Goal: Task Accomplishment & Management: Manage account settings

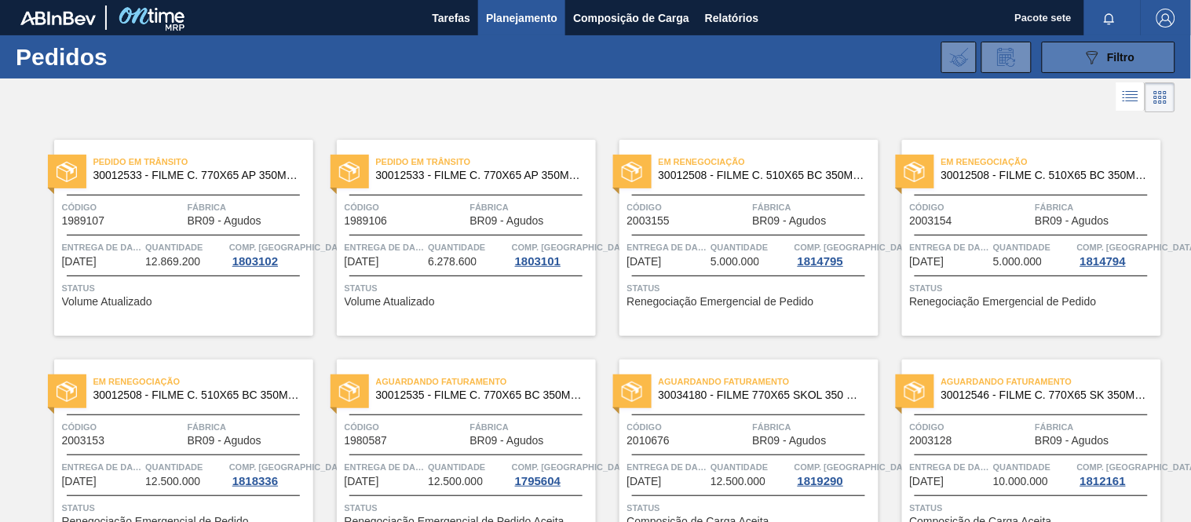
click at [1101, 57] on div "089F7B8B-B2A5-4AFE-B5C0-19BA573D28AC Filtro" at bounding box center [1109, 57] width 53 height 19
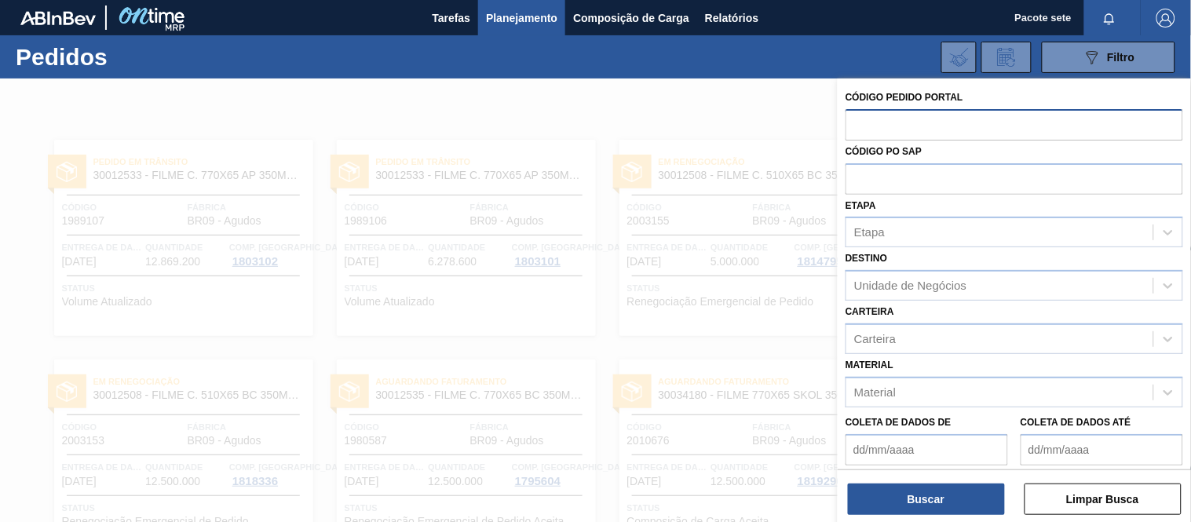
click at [972, 127] on input "text" at bounding box center [1015, 124] width 338 height 30
type input "2010676"
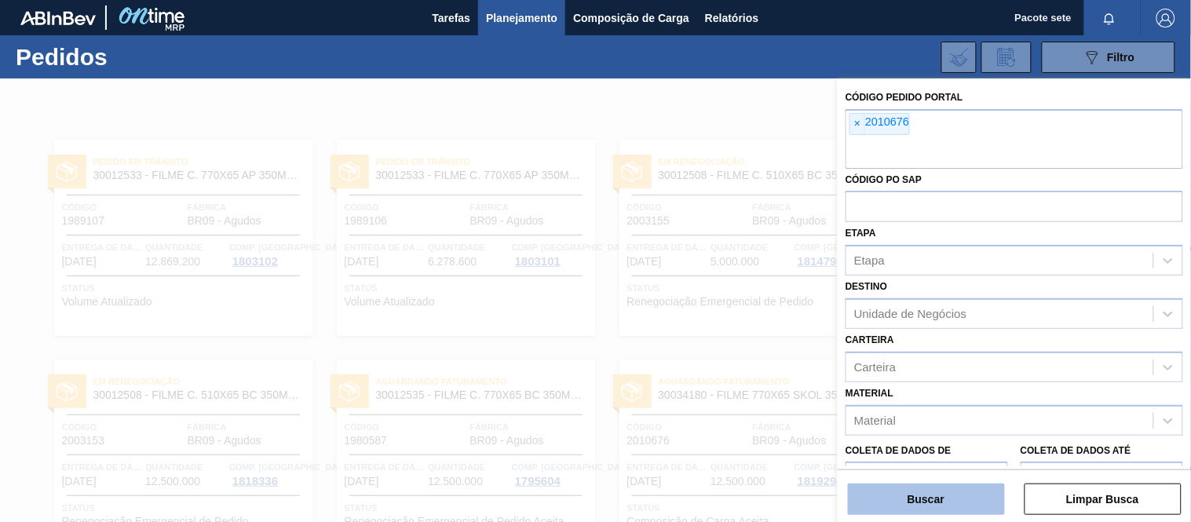
click at [970, 501] on button "Buscar" at bounding box center [926, 499] width 157 height 31
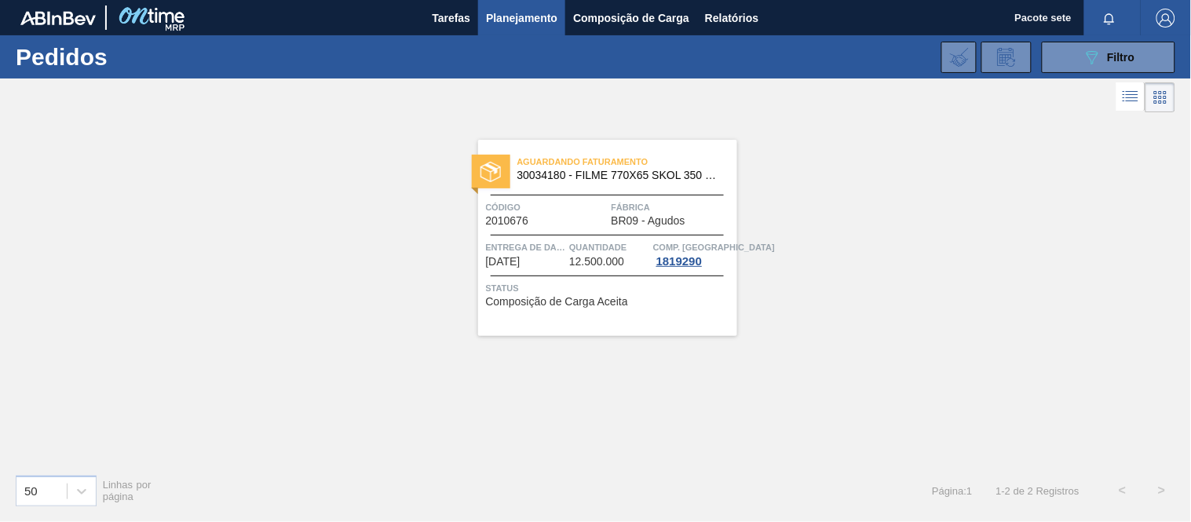
click at [565, 214] on span "Código" at bounding box center [547, 207] width 122 height 16
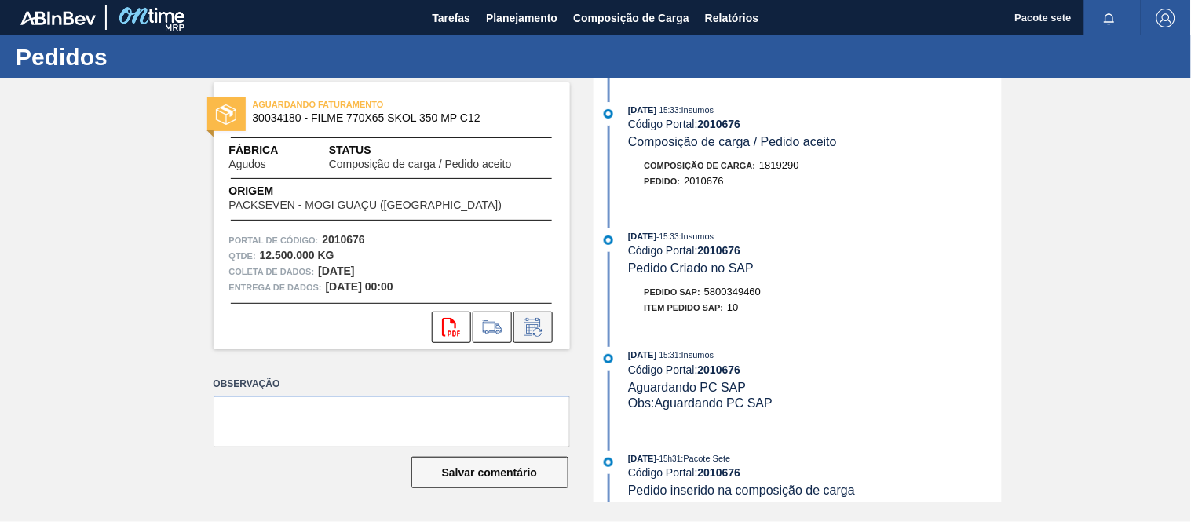
click at [537, 328] on icon at bounding box center [533, 327] width 25 height 19
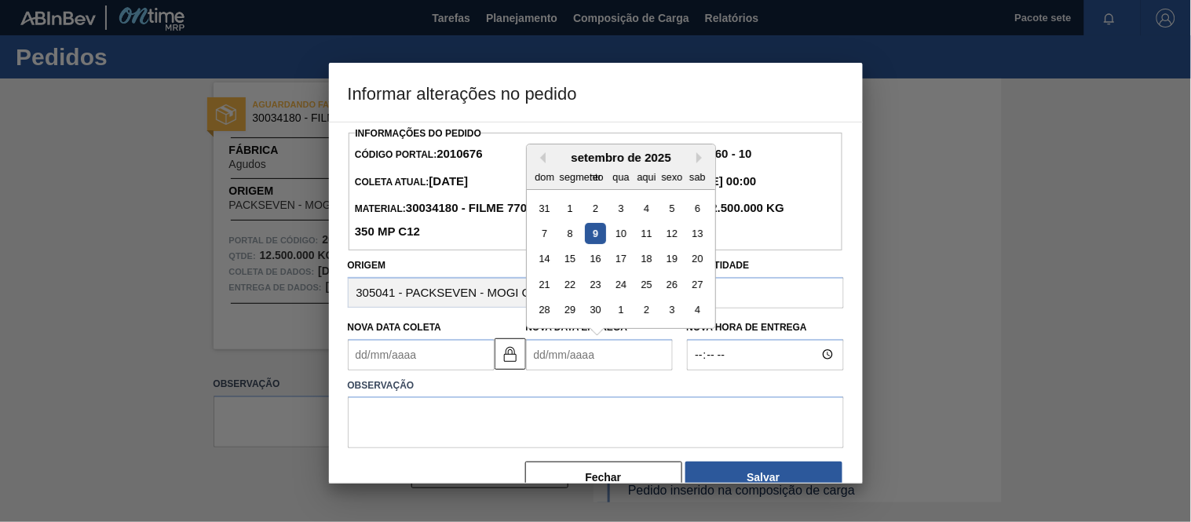
click at [637, 366] on Entrega2010676 "Nova Data Entrega" at bounding box center [599, 354] width 147 height 31
click at [570, 262] on font "15" at bounding box center [569, 259] width 11 height 12
type Coleta2010676 "[DATE]"
type Entrega2010676 "[DATE]"
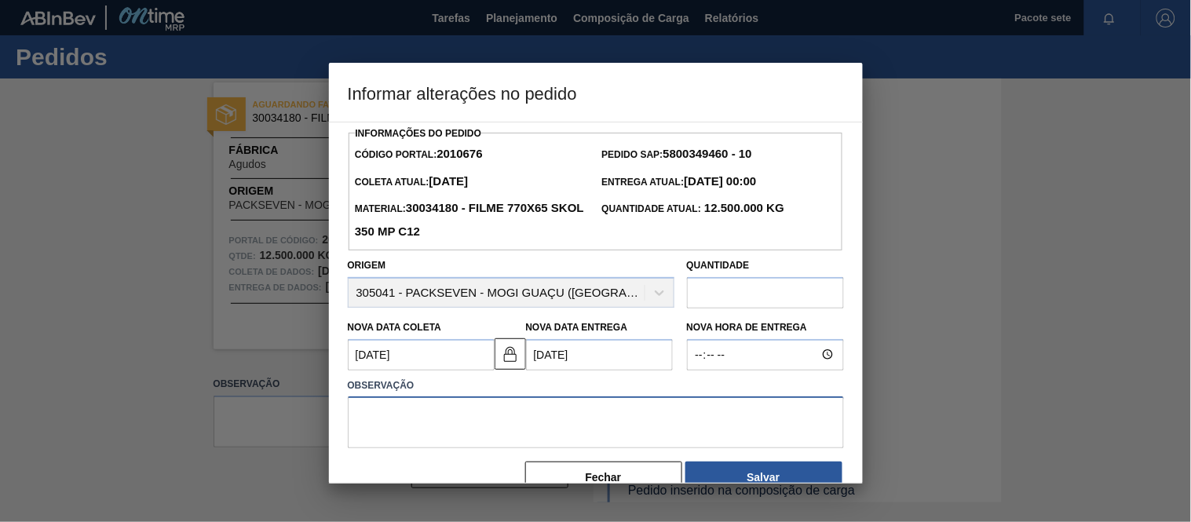
click at [482, 425] on textarea at bounding box center [596, 422] width 496 height 52
type textarea "d"
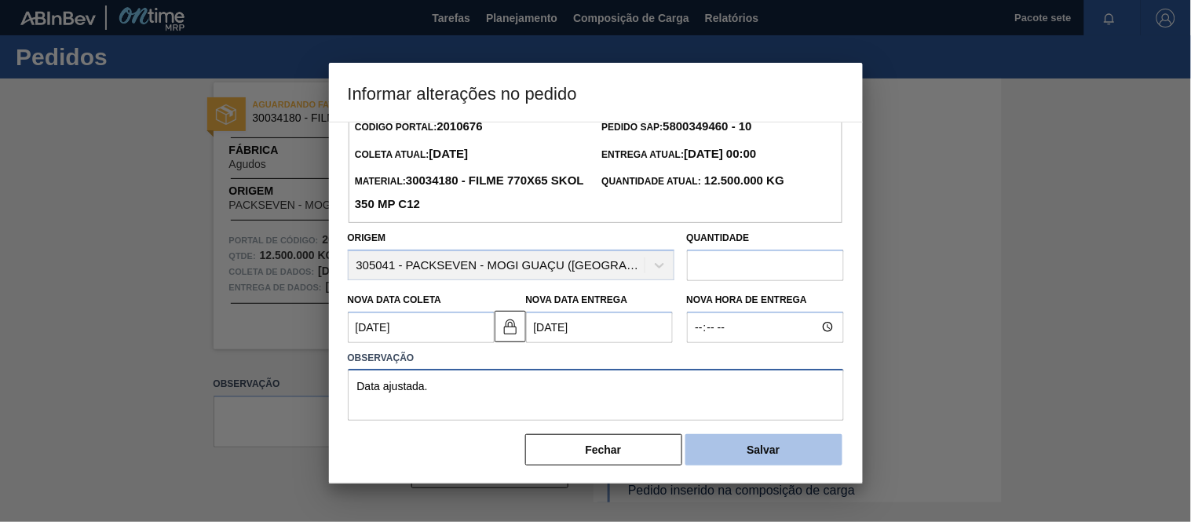
scroll to position [35, 0]
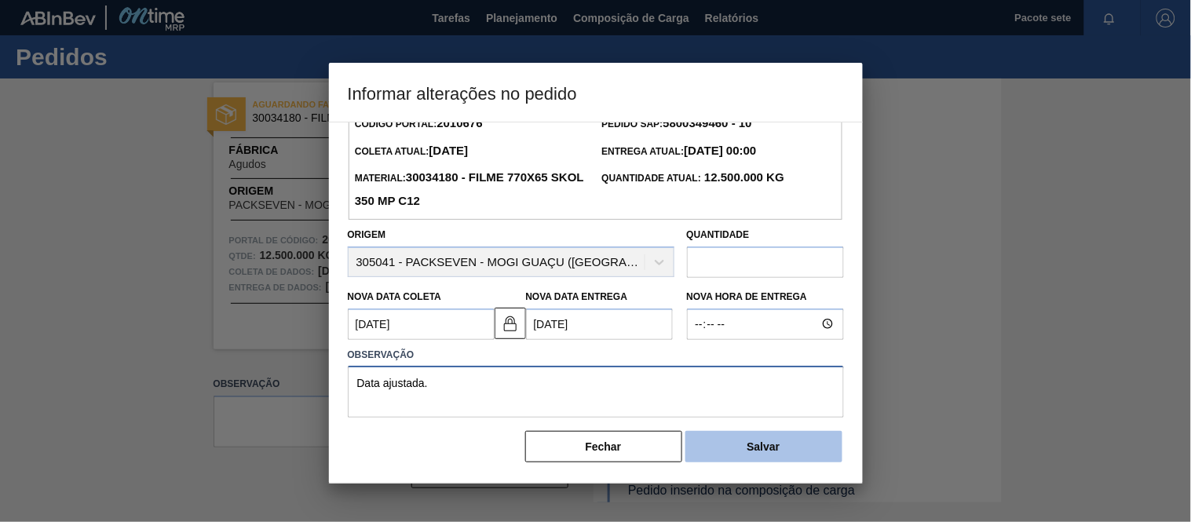
type textarea "Data ajustada."
click at [759, 452] on font "Salvar" at bounding box center [763, 446] width 33 height 13
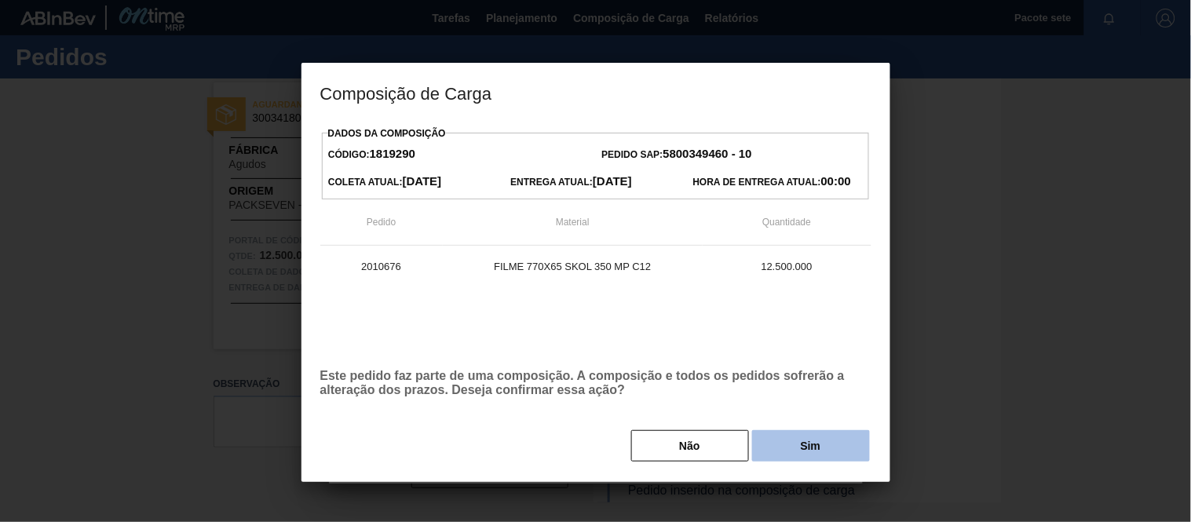
click at [824, 449] on button "Sim" at bounding box center [811, 445] width 118 height 31
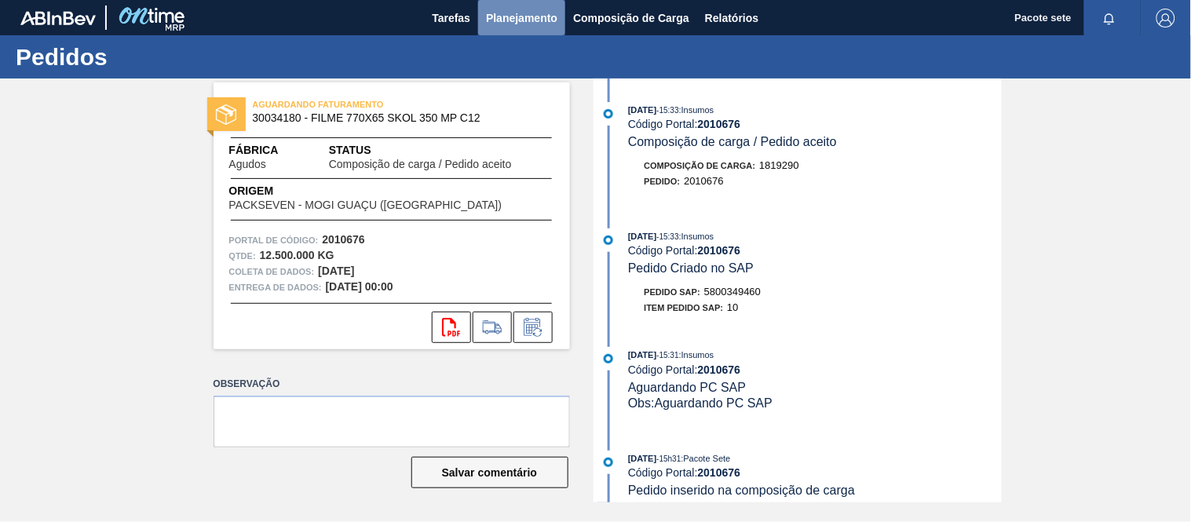
click at [524, 13] on font "Planejamento" at bounding box center [521, 18] width 71 height 13
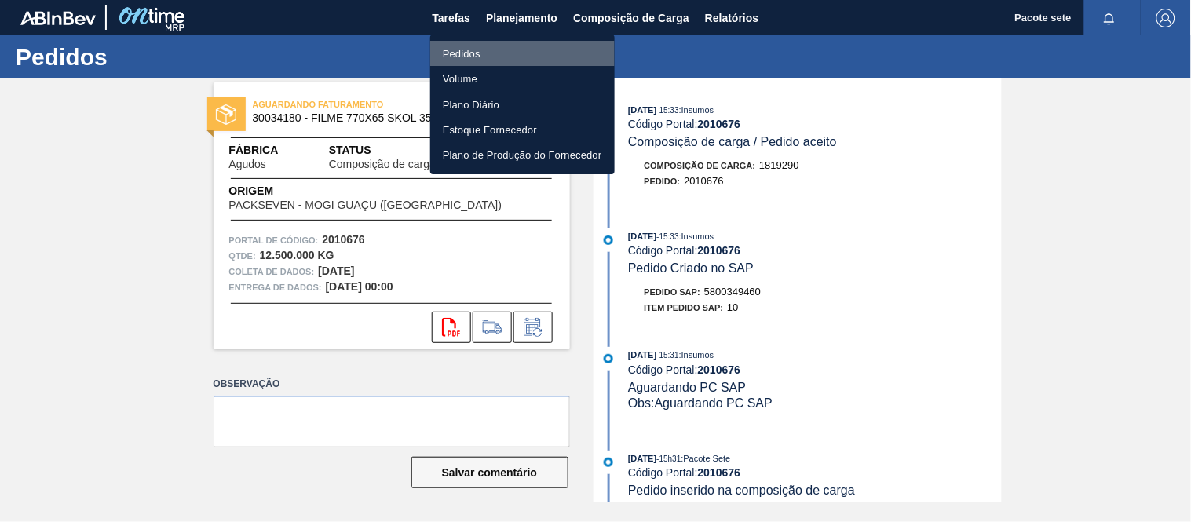
click at [476, 53] on font "Pedidos" at bounding box center [462, 54] width 38 height 12
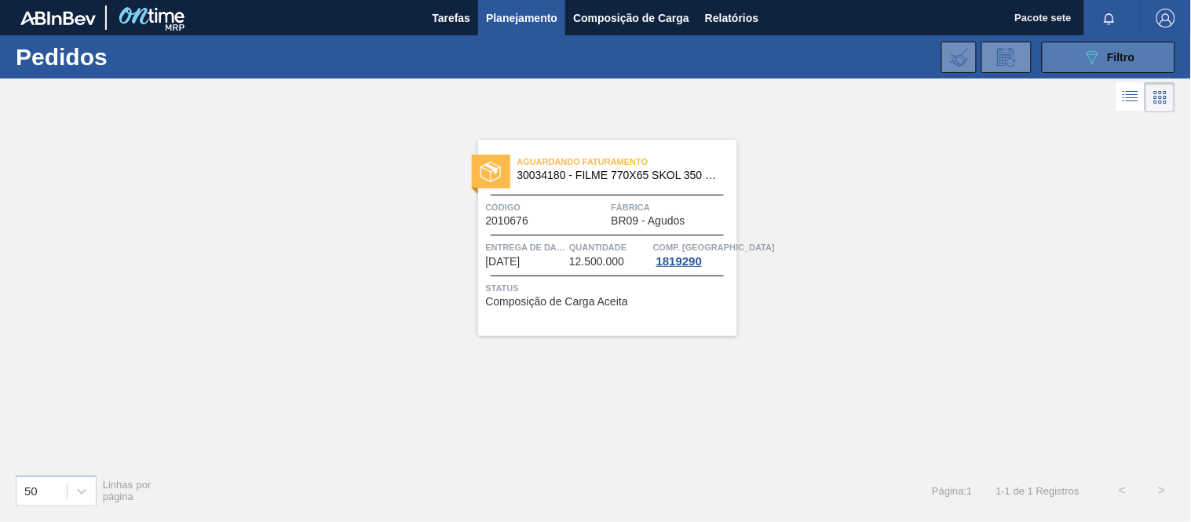
click at [1072, 47] on button "089F7B8B-B2A5-4AFE-B5C0-19BA573D28AC Filtro" at bounding box center [1108, 57] width 133 height 31
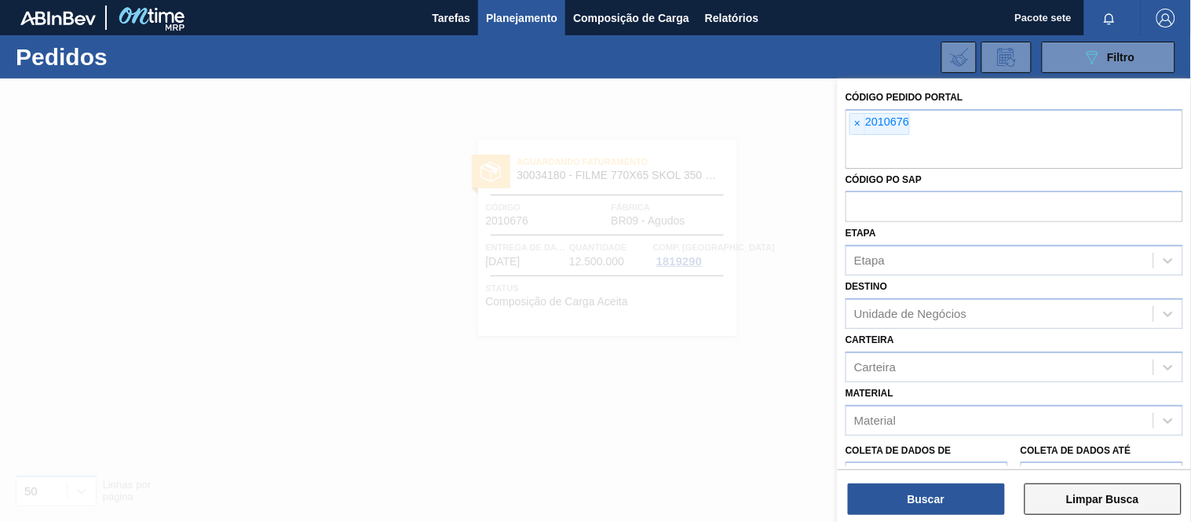
click at [1077, 488] on button "Limpar Busca" at bounding box center [1103, 499] width 157 height 31
